Goal: Information Seeking & Learning: Compare options

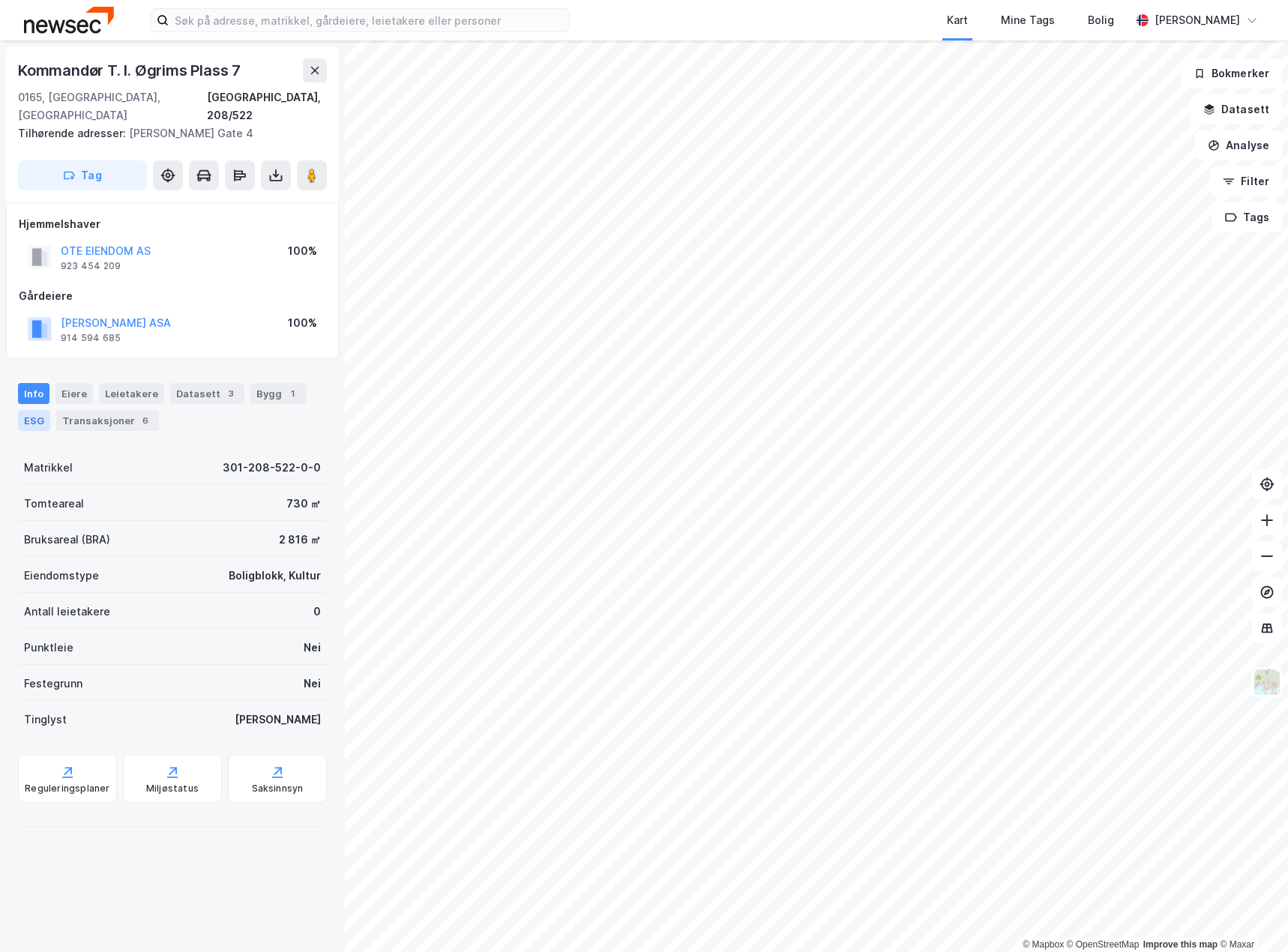
click at [35, 410] on div "ESG" at bounding box center [34, 420] width 32 height 21
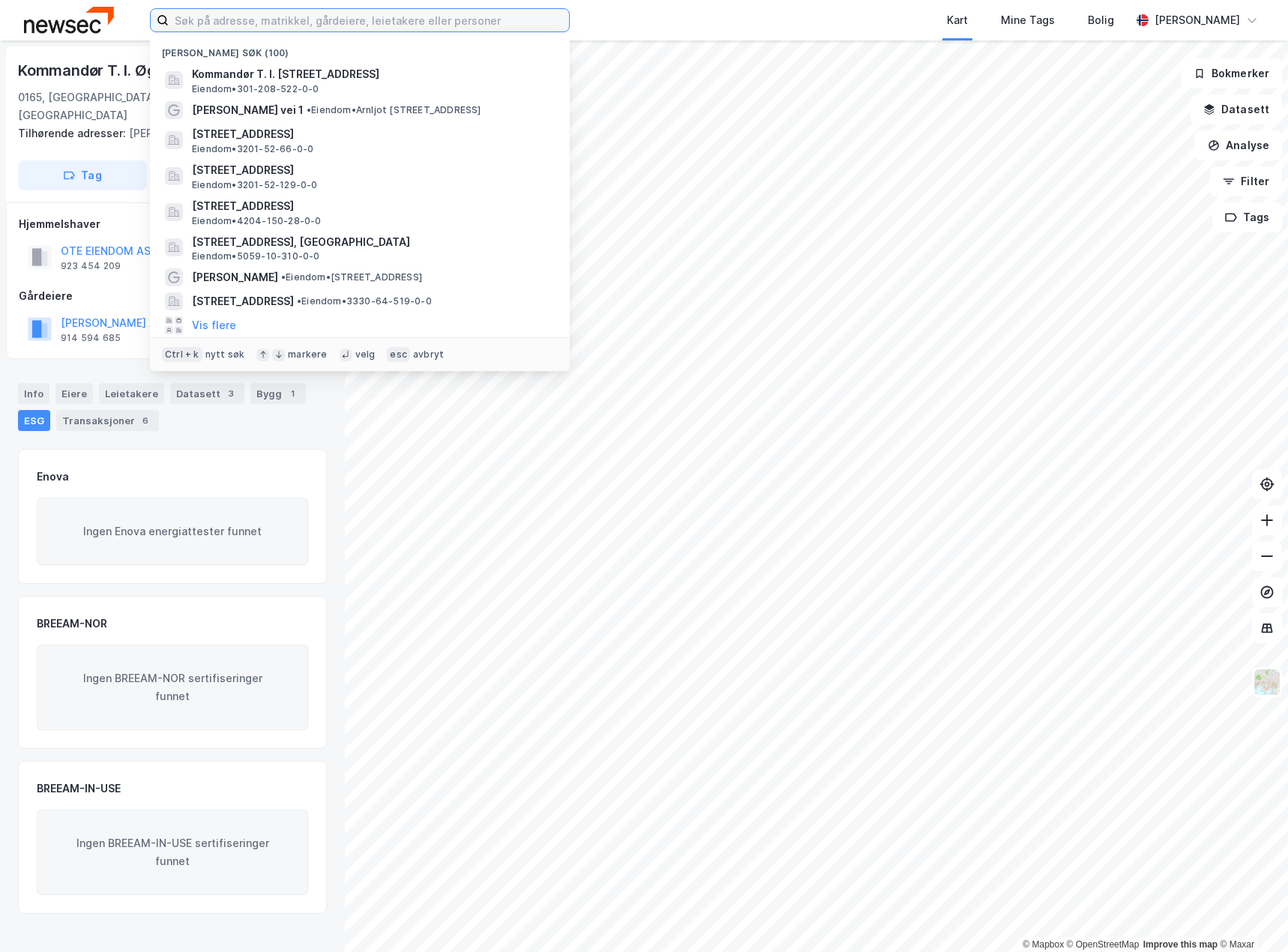
click at [320, 24] on input at bounding box center [368, 20] width 400 height 23
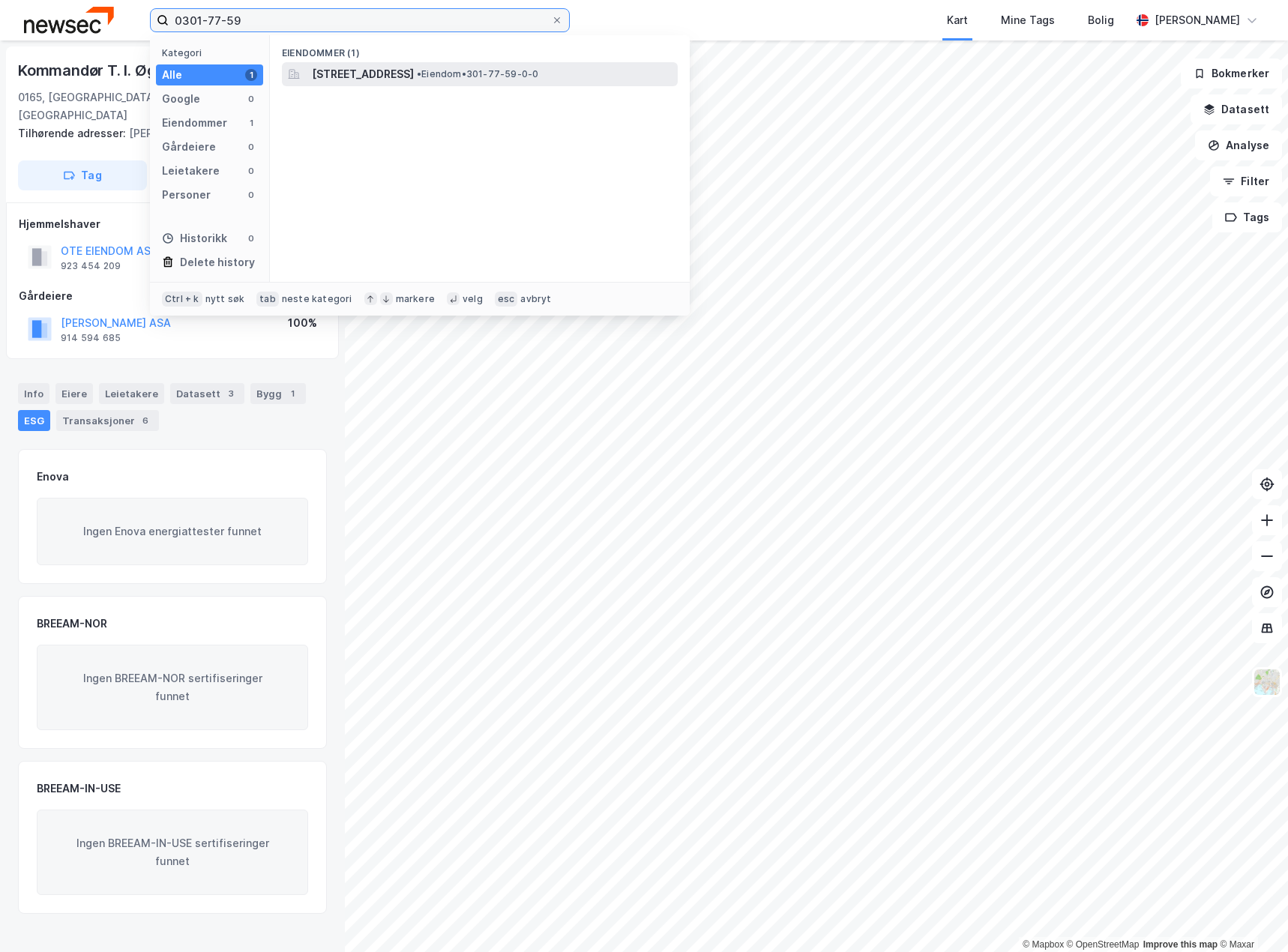
type input "0301-77-59"
click at [414, 68] on span "[STREET_ADDRESS]" at bounding box center [363, 74] width 102 height 18
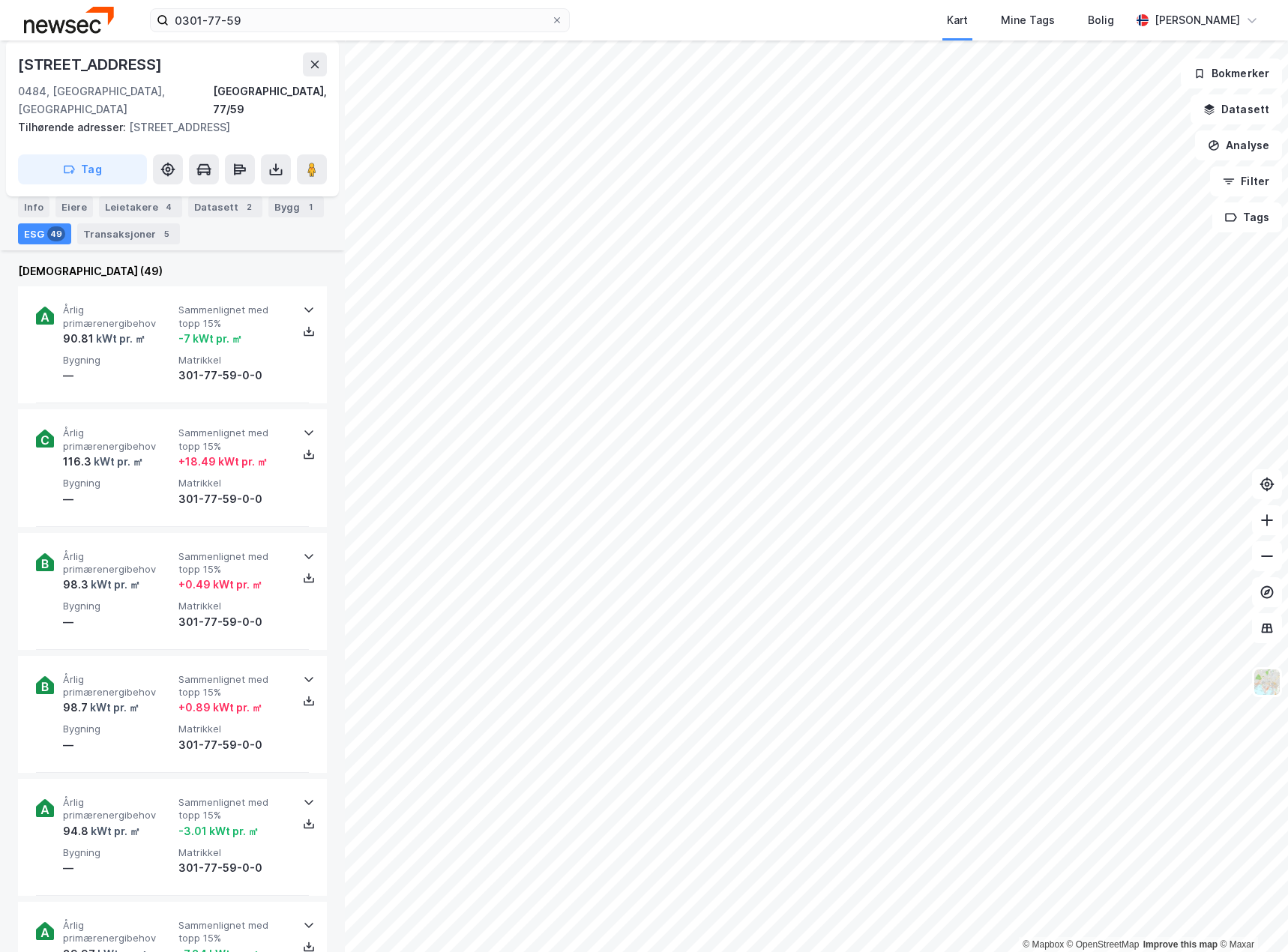
scroll to position [525, 0]
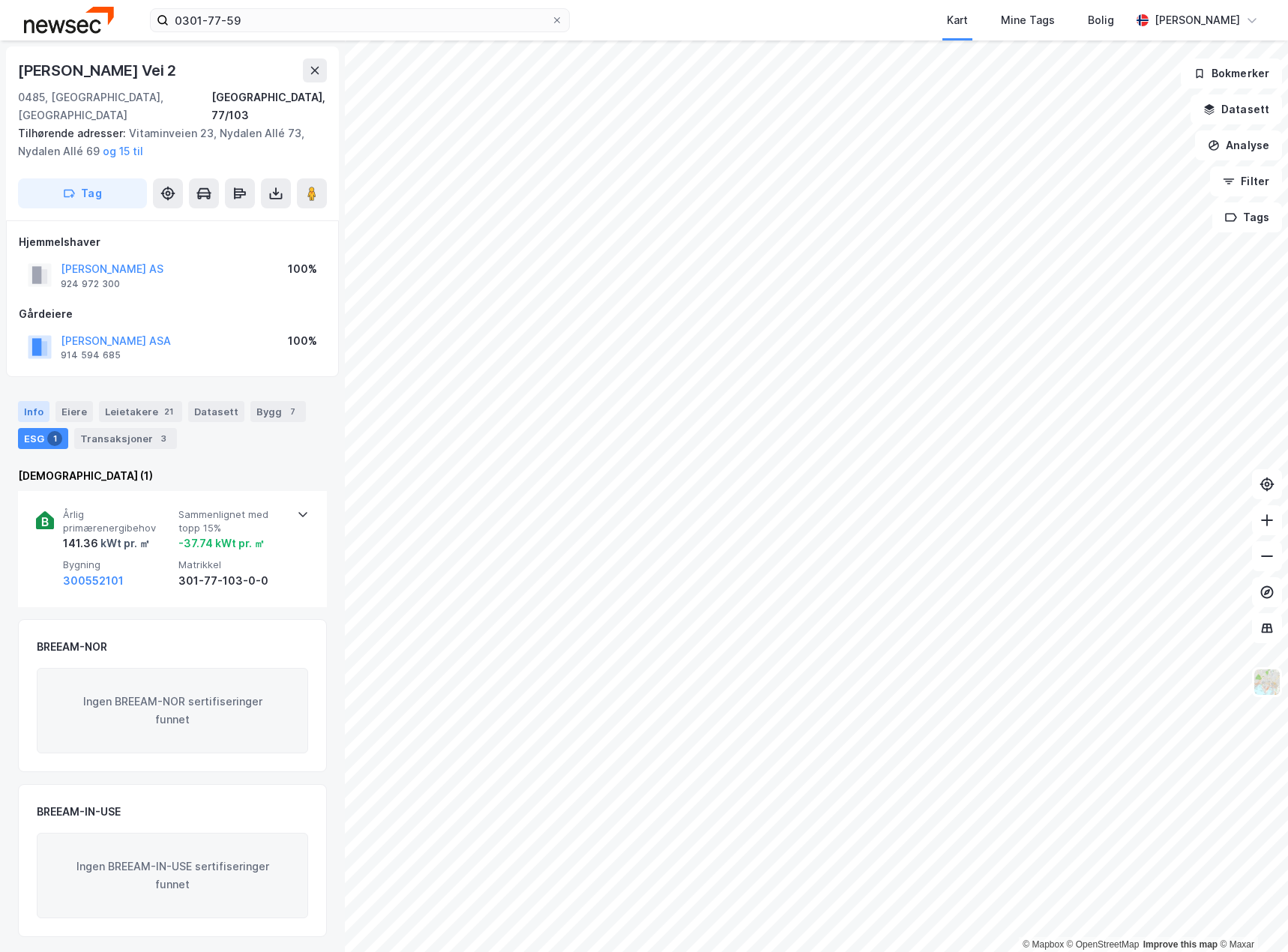
click at [32, 401] on div "Info" at bounding box center [34, 411] width 31 height 21
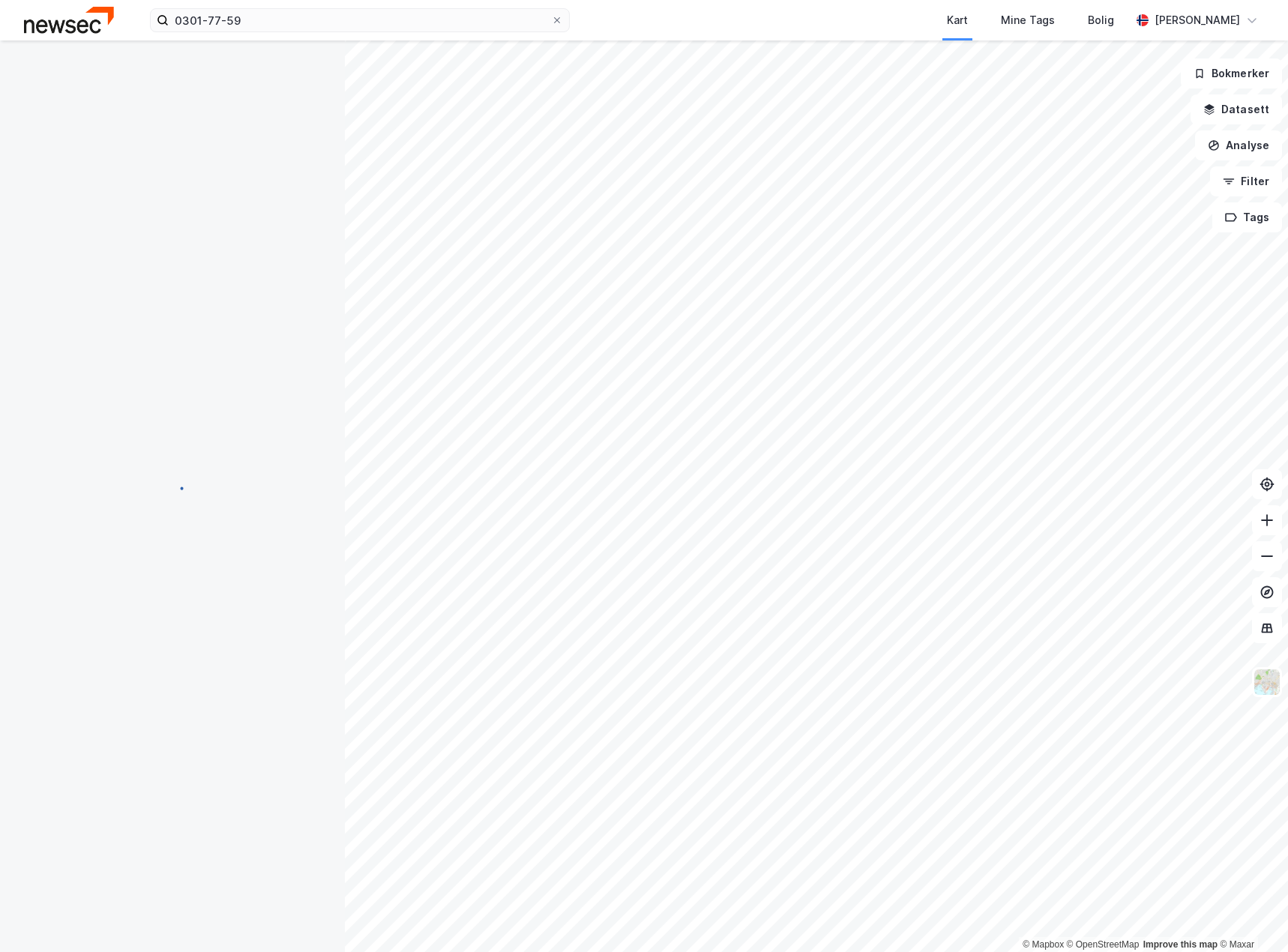
scroll to position [32, 0]
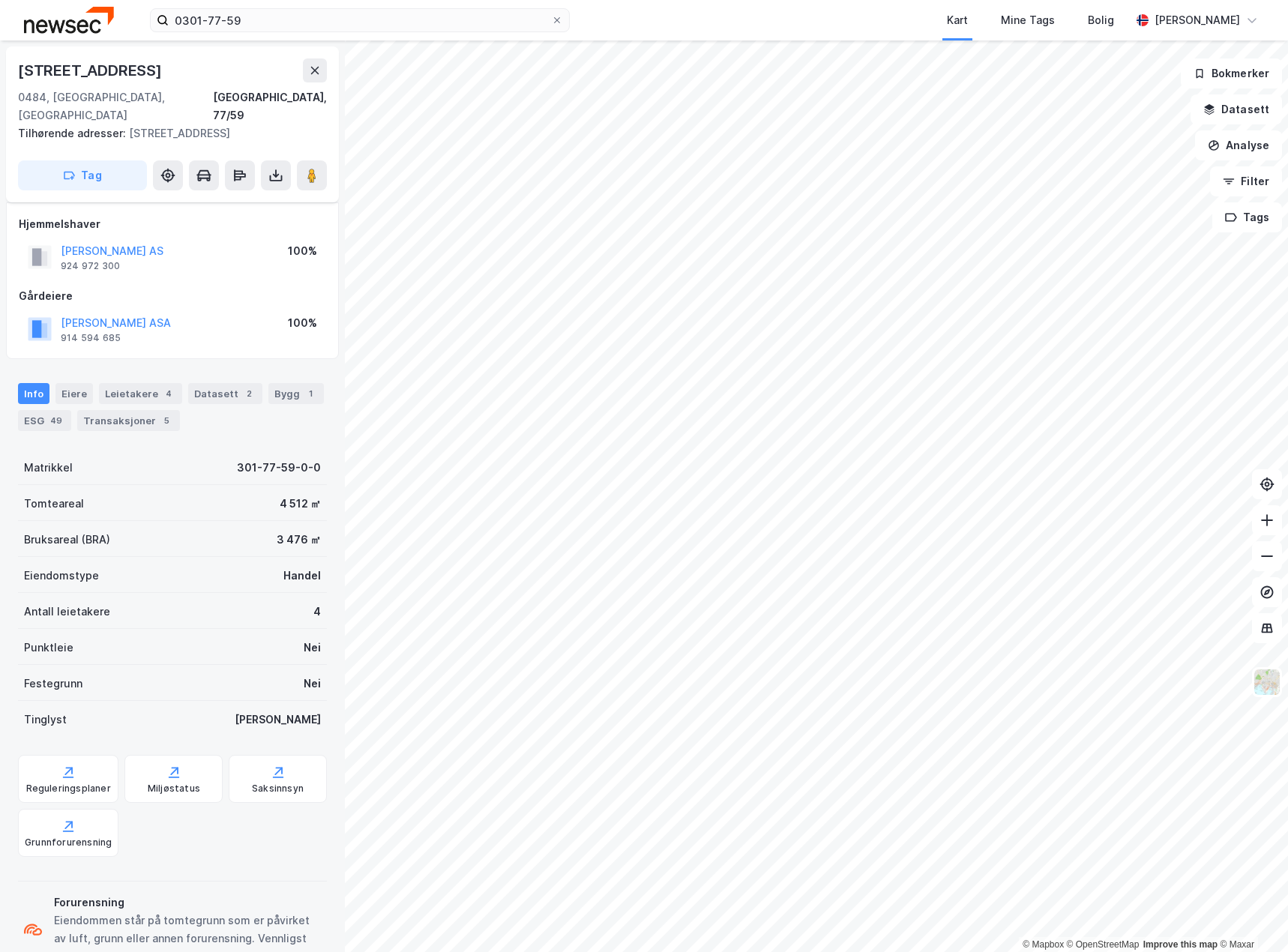
scroll to position [32, 0]
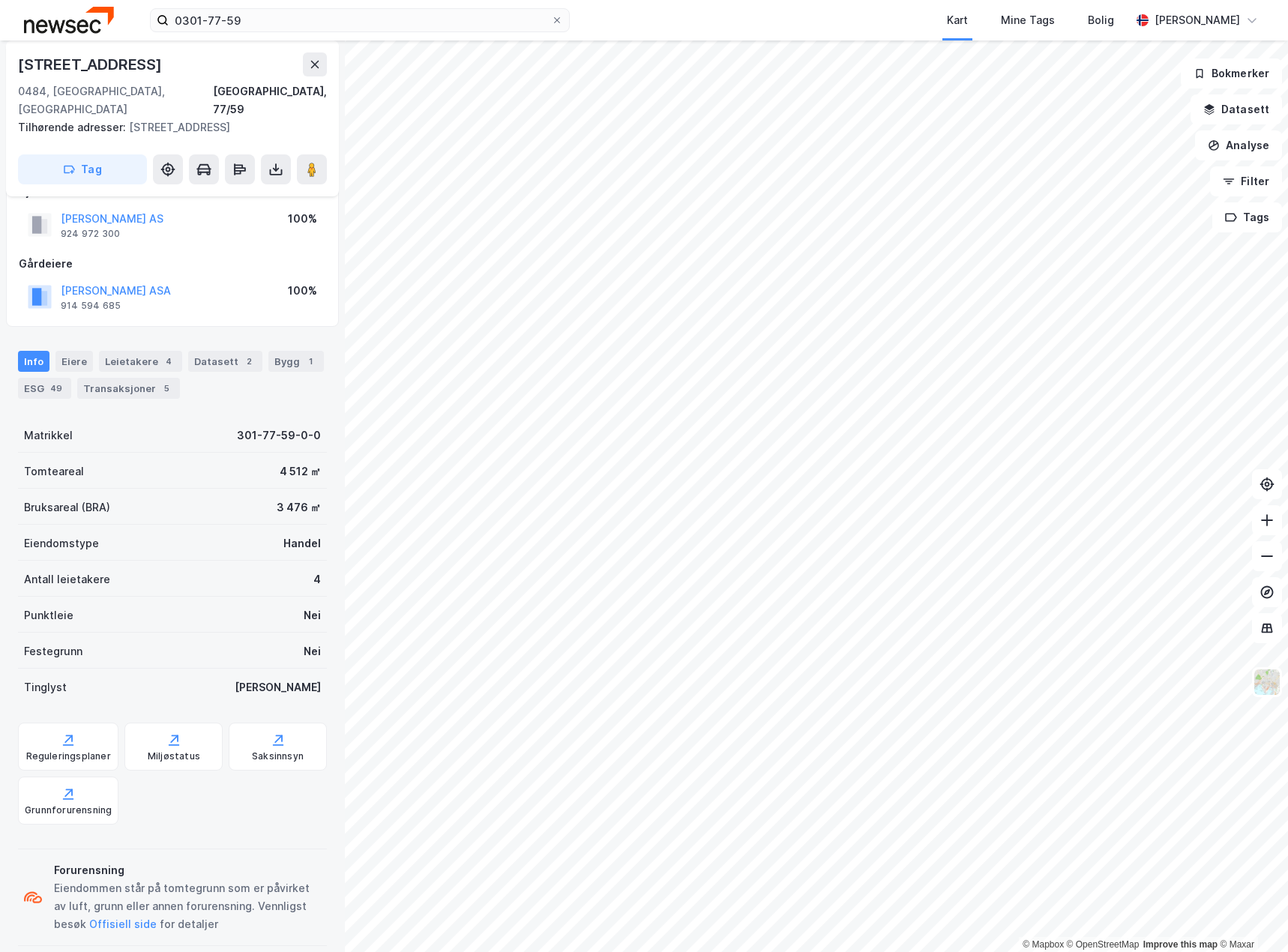
scroll to position [32, 0]
